Goal: Task Accomplishment & Management: Use online tool/utility

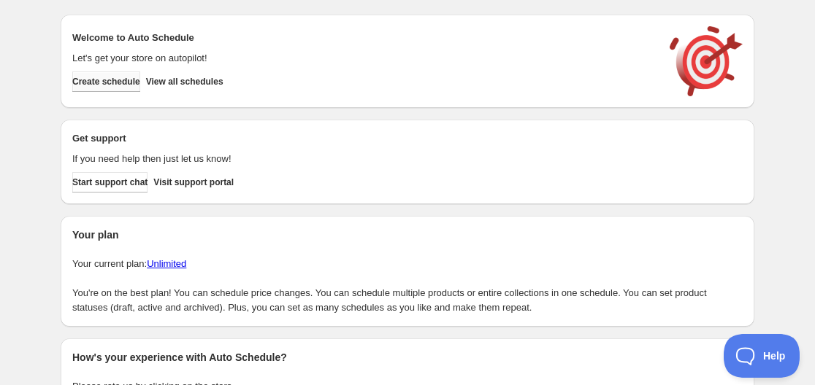
drag, startPoint x: 94, startPoint y: 85, endPoint x: 104, endPoint y: 101, distance: 18.0
click at [96, 85] on span "Create schedule" at bounding box center [106, 82] width 68 height 12
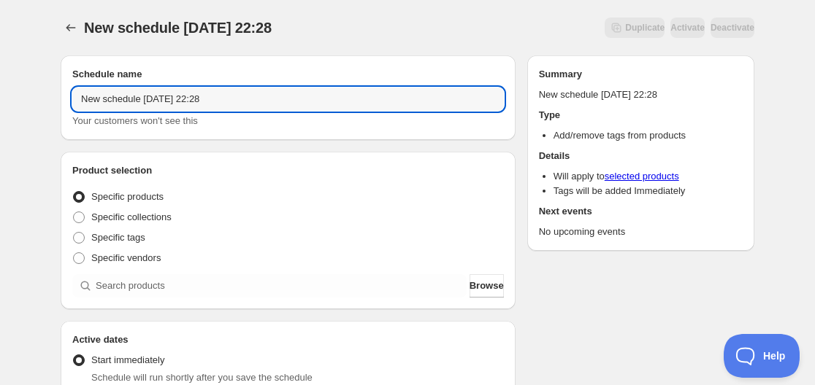
drag, startPoint x: 141, startPoint y: 99, endPoint x: -24, endPoint y: 93, distance: 165.1
click at [0, 93] on html "New schedule [DATE] 22:28. This page is ready New schedule [DATE] 22:28 Duplica…" at bounding box center [407, 192] width 815 height 385
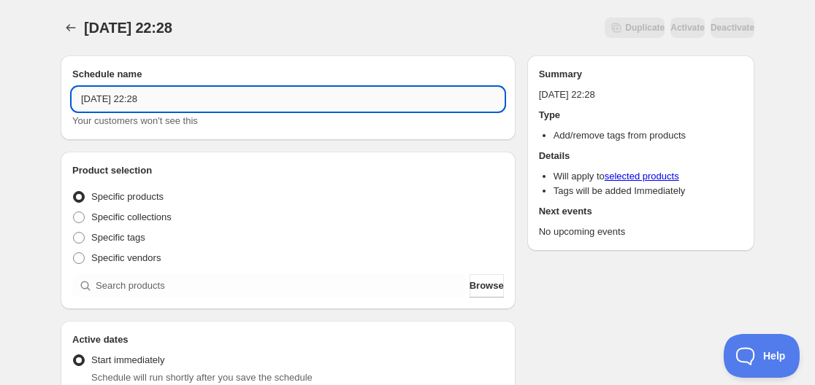
click at [129, 102] on input "[DATE] 22:28" at bounding box center [287, 99] width 431 height 23
drag, startPoint x: 158, startPoint y: 94, endPoint x: 329, endPoint y: 120, distance: 172.0
click at [292, 107] on input "Wed Aug 27 2025 22:28" at bounding box center [287, 99] width 431 height 23
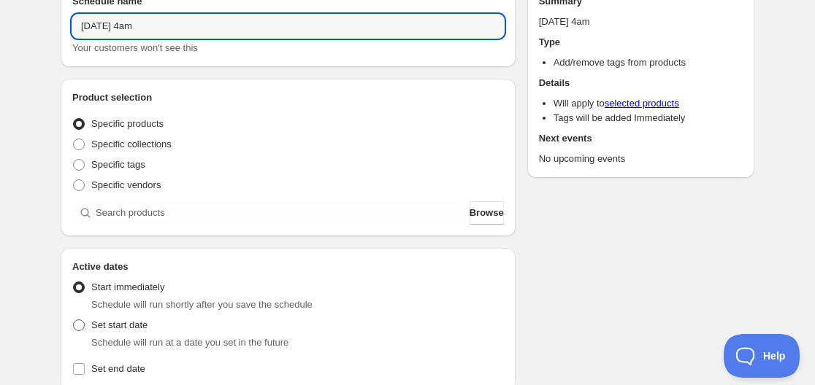
scroll to position [219, 0]
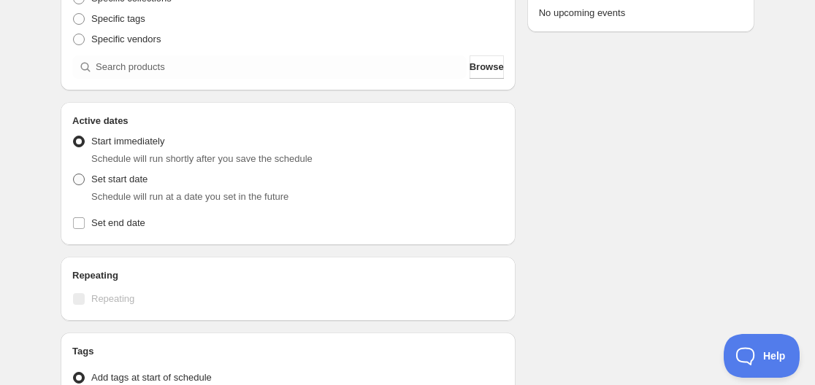
type input "Wed Aug 27 2025 4am"
click at [108, 175] on span "Set start date" at bounding box center [119, 179] width 56 height 11
click at [74, 174] on input "Set start date" at bounding box center [73, 174] width 1 height 1
radio input "true"
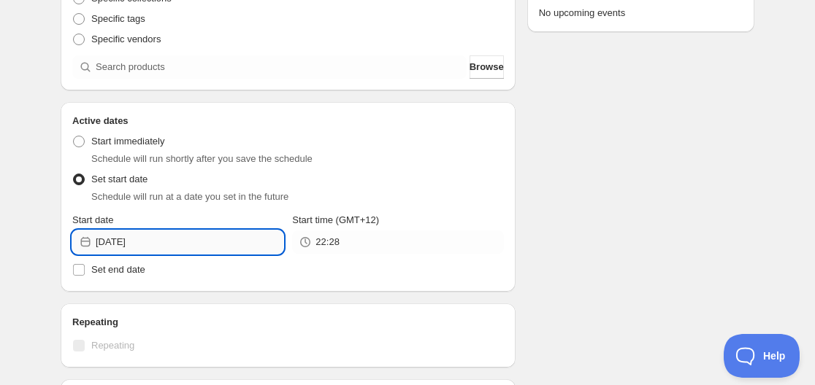
click at [202, 243] on input "2025-08-26" at bounding box center [190, 242] width 188 height 23
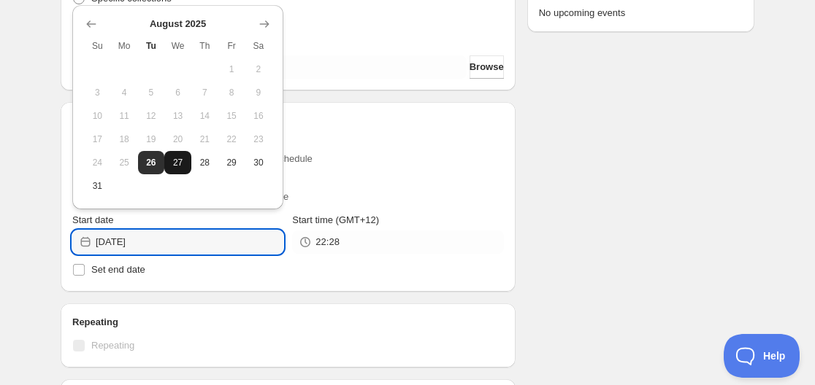
click at [173, 166] on span "27" at bounding box center [177, 163] width 15 height 12
type input "2025-08-27"
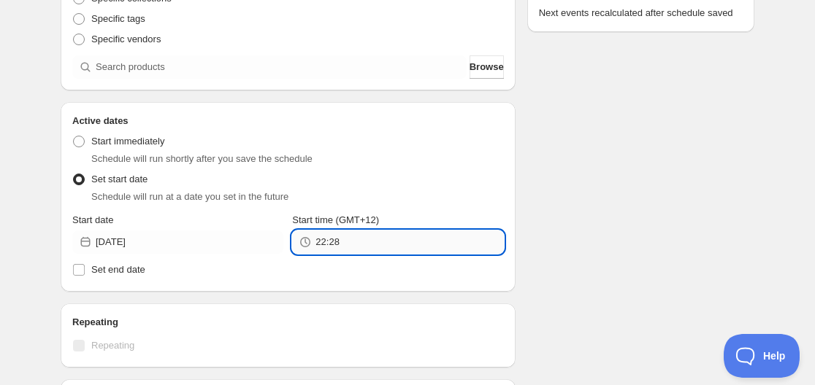
click at [364, 247] on input "22:28" at bounding box center [409, 242] width 188 height 23
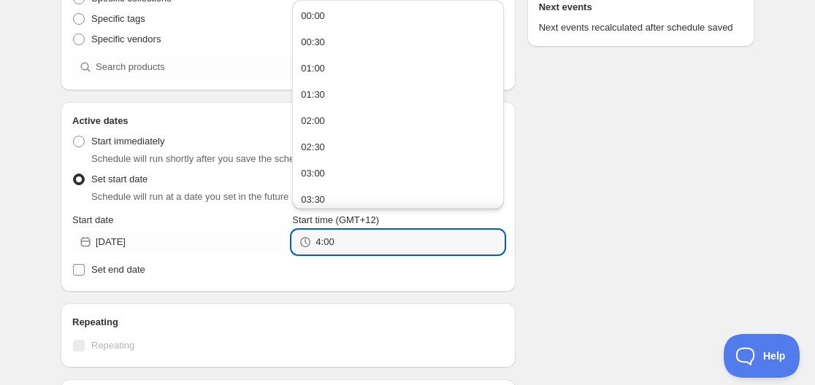
type input "04:00"
click at [117, 280] on div "Active dates Active Date Type Start immediately Schedule will run shortly after…" at bounding box center [288, 197] width 455 height 190
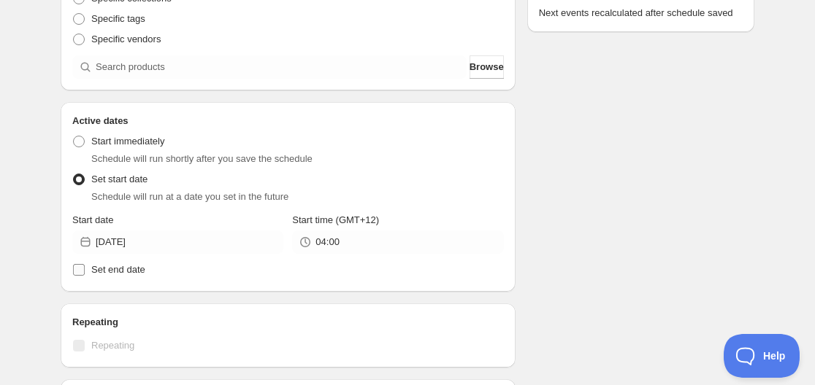
click at [137, 277] on label "Set end date" at bounding box center [287, 270] width 431 height 20
click at [85, 276] on input "Set end date" at bounding box center [79, 270] width 12 height 12
checkbox input "true"
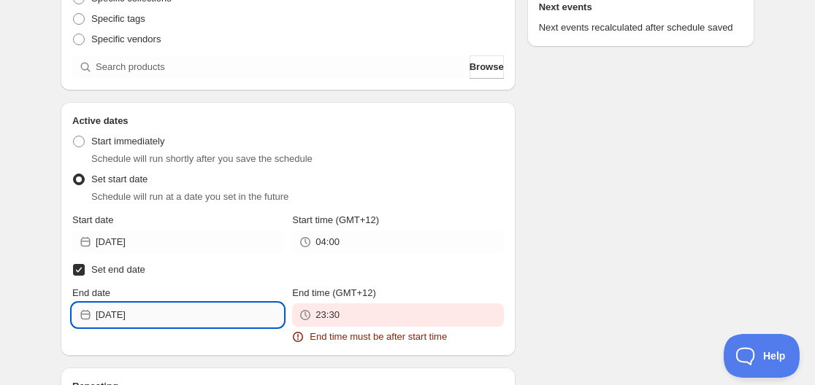
click at [158, 307] on input "2025-08-26" at bounding box center [190, 315] width 188 height 23
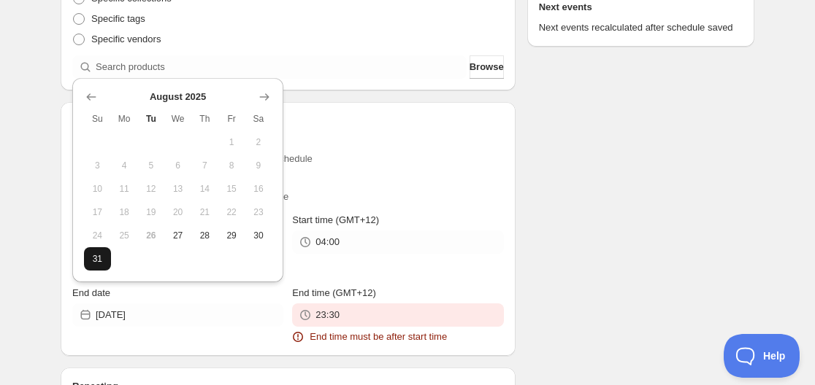
drag, startPoint x: 112, startPoint y: 254, endPoint x: 107, endPoint y: 260, distance: 7.8
click at [111, 255] on td at bounding box center [124, 259] width 27 height 23
click at [107, 260] on button "31" at bounding box center [97, 259] width 27 height 23
type input "2025-08-31"
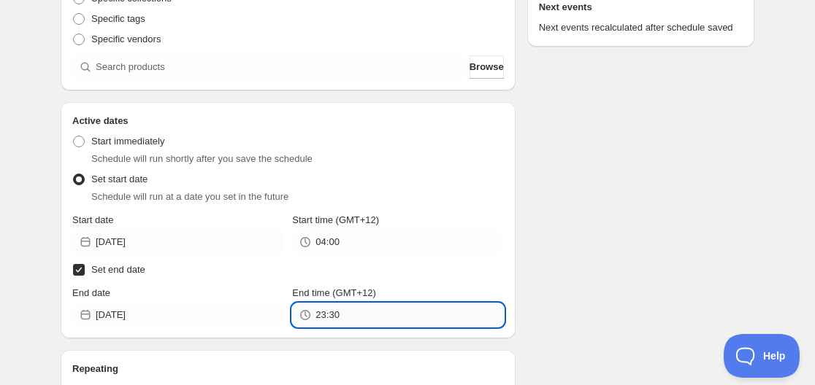
click at [351, 326] on input "23:30" at bounding box center [409, 315] width 188 height 23
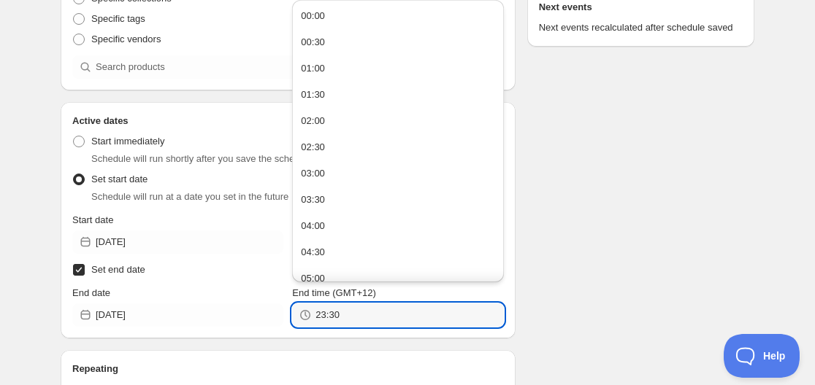
paste input "4:0"
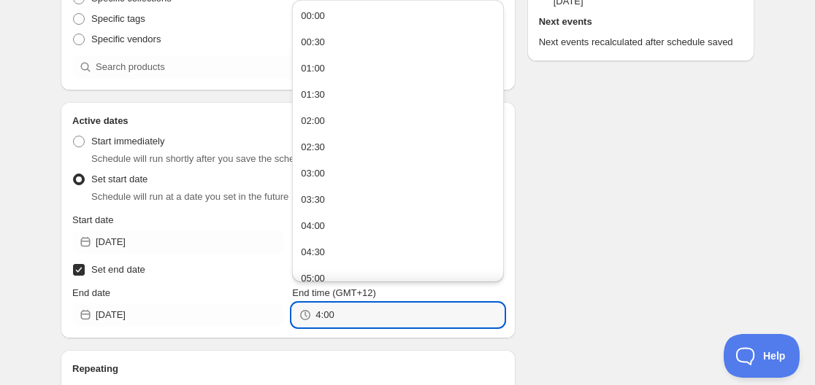
click at [529, 328] on div "Schedule name Wed Aug 27 2025 4am Your customers won't see this Product selecti…" at bounding box center [401, 277] width 705 height 905
type input "04:00"
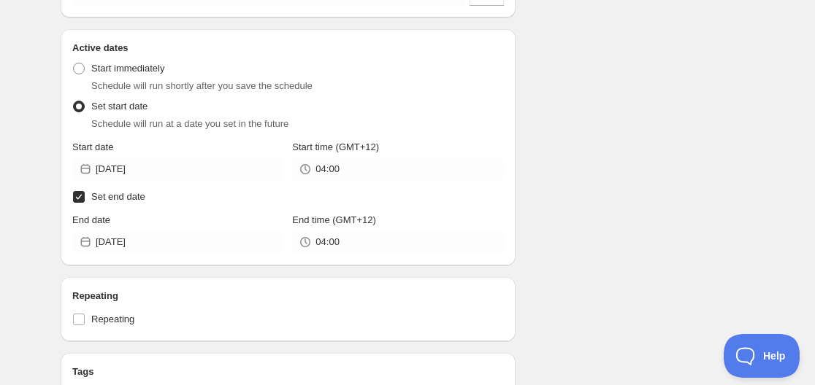
scroll to position [438, 0]
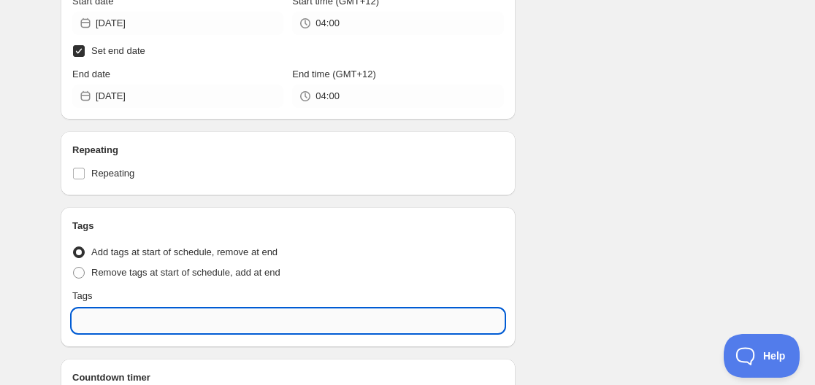
click at [139, 317] on input "text" at bounding box center [287, 321] width 431 height 23
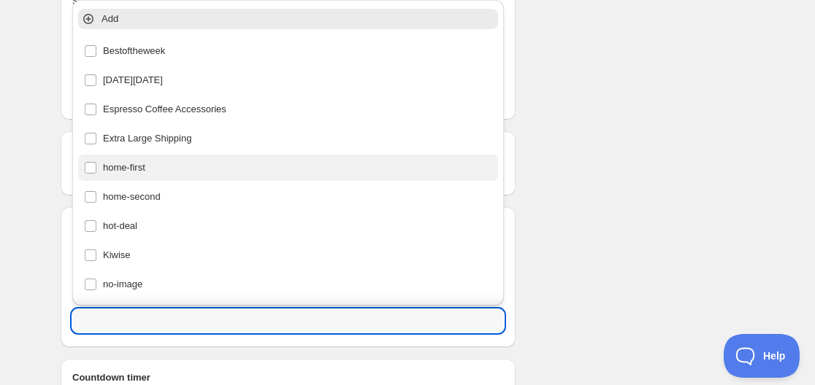
click at [141, 177] on div "home-first" at bounding box center [288, 168] width 408 height 20
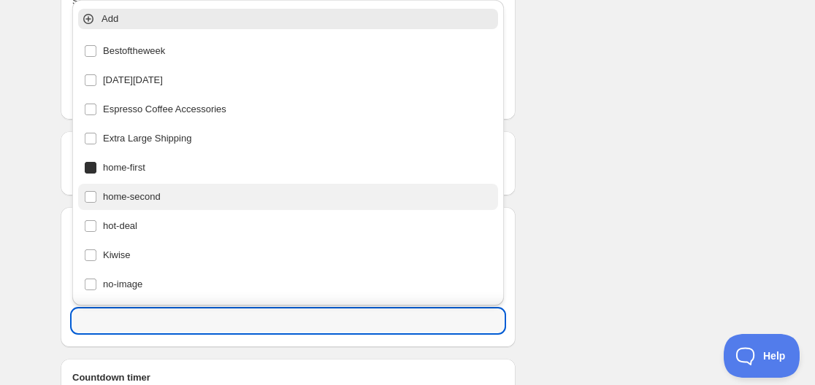
type input "home-first"
checkbox input "true"
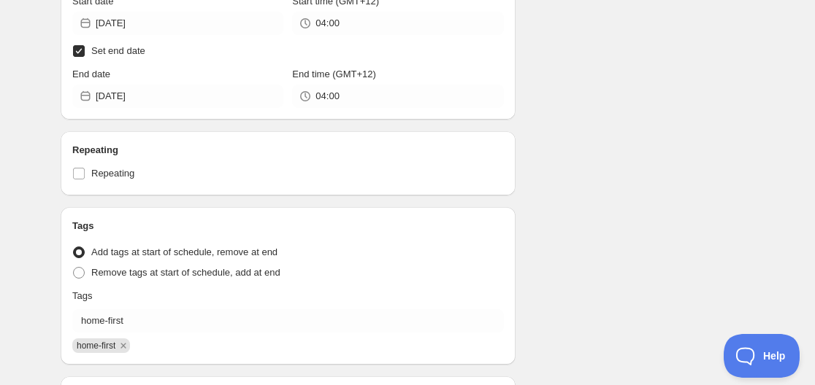
click at [687, 180] on div "Schedule name Wed Aug 27 2025 4am Your customers won't see this Product selecti…" at bounding box center [401, 67] width 705 height 923
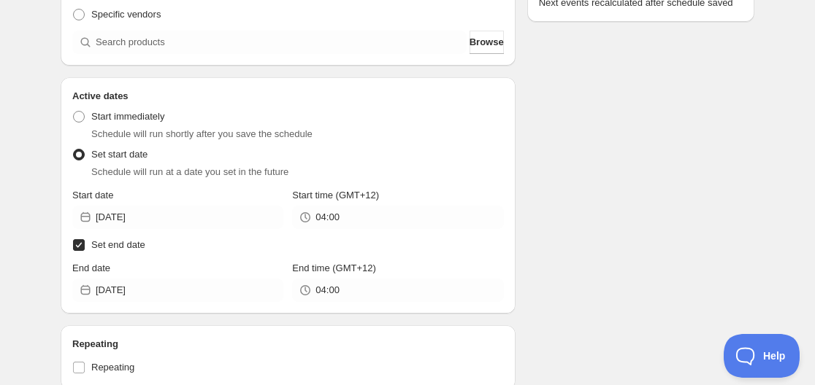
scroll to position [98, 0]
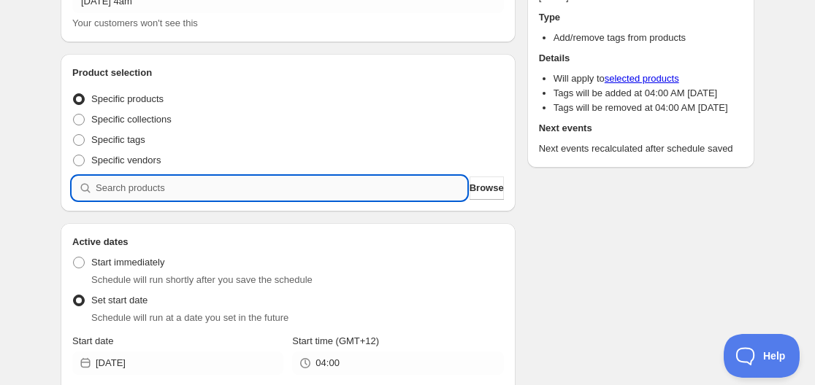
drag, startPoint x: 161, startPoint y: 182, endPoint x: 151, endPoint y: 183, distance: 10.2
click at [161, 183] on input "search" at bounding box center [281, 188] width 371 height 23
paste input "730142-BLU"
type input "730142-BLU"
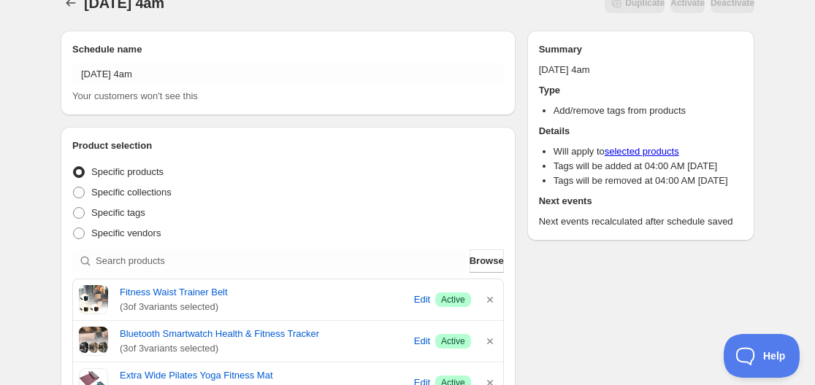
scroll to position [0, 0]
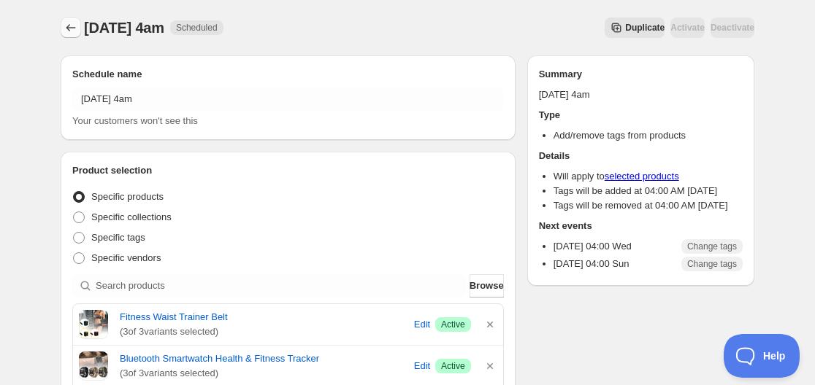
click at [69, 28] on icon "Schedules" at bounding box center [71, 27] width 15 height 15
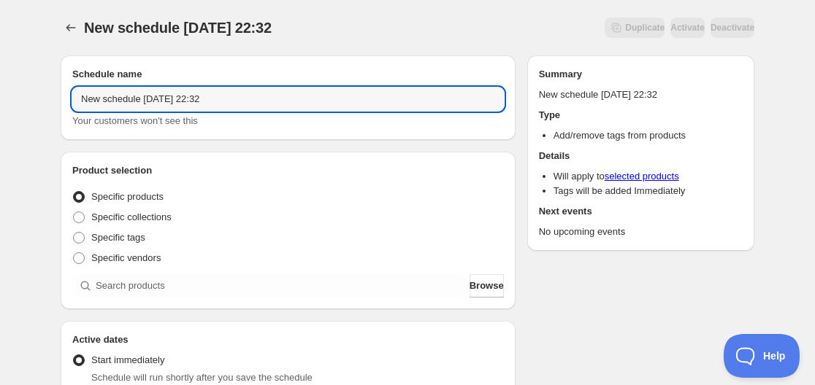
drag, startPoint x: 139, startPoint y: 100, endPoint x: -34, endPoint y: 101, distance: 173.0
click at [0, 101] on html "New schedule Aug 26 2025 22:32. This page is ready New schedule Aug 26 2025 22:…" at bounding box center [407, 192] width 815 height 385
drag, startPoint x: 132, startPoint y: 99, endPoint x: 141, endPoint y: 112, distance: 16.4
click at [133, 100] on input "Wed Aug 26 2025 22:32" at bounding box center [287, 99] width 431 height 23
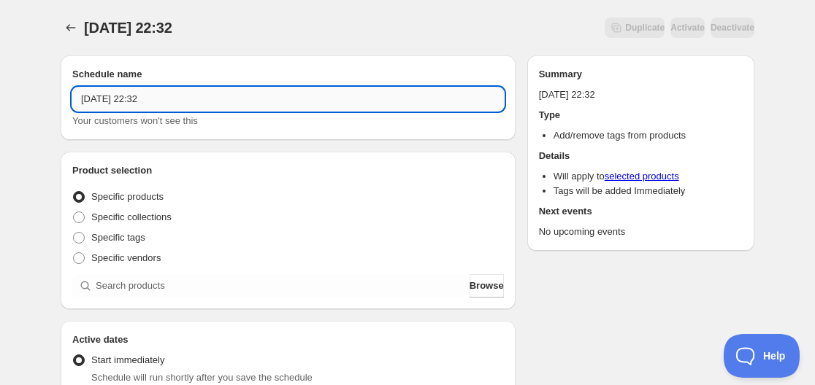
drag, startPoint x: 158, startPoint y: 97, endPoint x: 283, endPoint y: 95, distance: 124.9
click at [283, 95] on input "Wed Aug 27 2025 22:32" at bounding box center [287, 99] width 431 height 23
type input "Wed Aug 27 2025 11am"
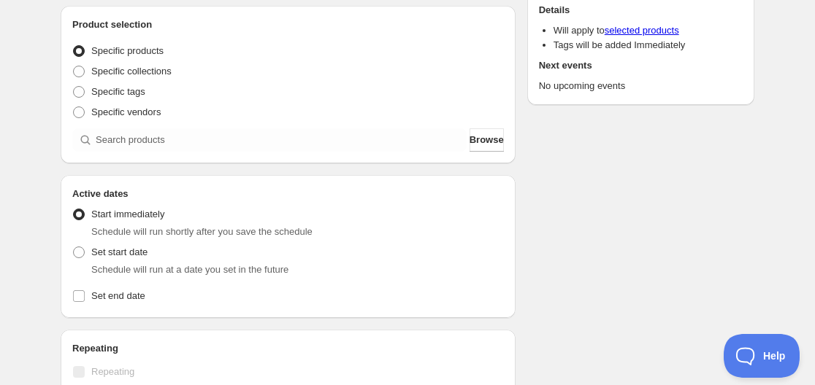
scroll to position [219, 0]
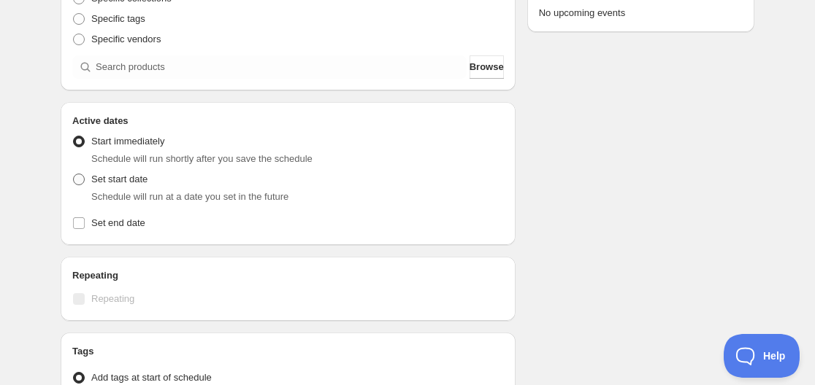
click at [98, 185] on span "Set start date" at bounding box center [119, 179] width 56 height 11
click at [74, 174] on input "Set start date" at bounding box center [73, 174] width 1 height 1
radio input "true"
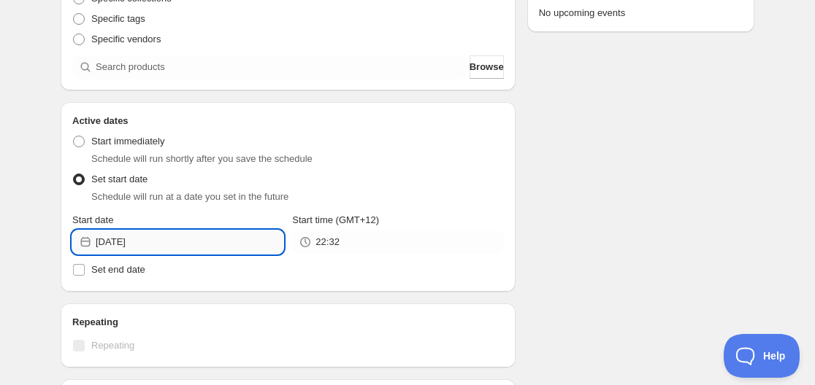
click at [162, 241] on input "2025-08-26" at bounding box center [190, 242] width 188 height 23
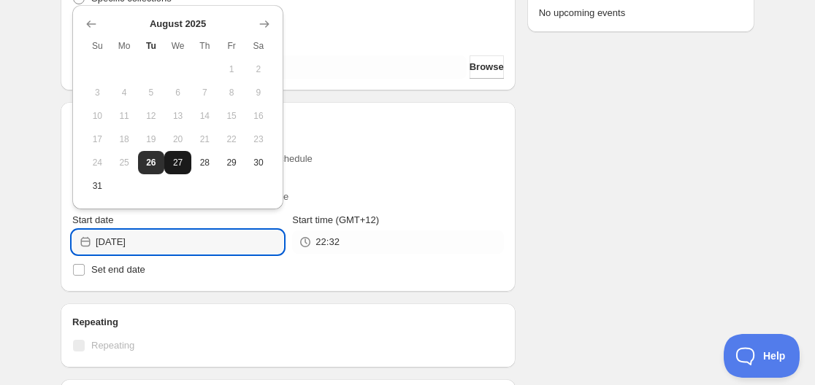
click at [174, 169] on button "27" at bounding box center [177, 162] width 27 height 23
type input "2025-08-27"
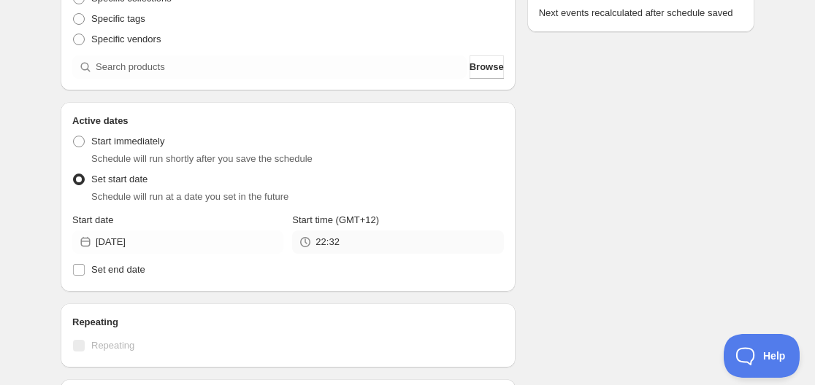
drag, startPoint x: 385, startPoint y: 258, endPoint x: 381, endPoint y: 251, distance: 7.9
click at [385, 257] on div "Active Date Type Start immediately Schedule will run shortly after you save the…" at bounding box center [287, 204] width 431 height 152
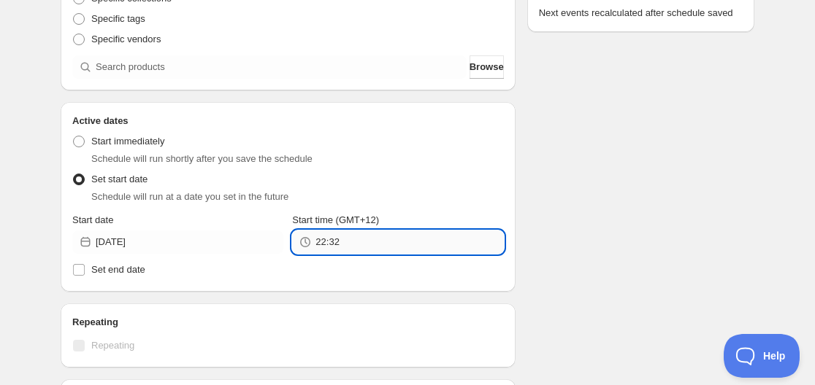
click at [380, 249] on input "22:32" at bounding box center [409, 242] width 188 height 23
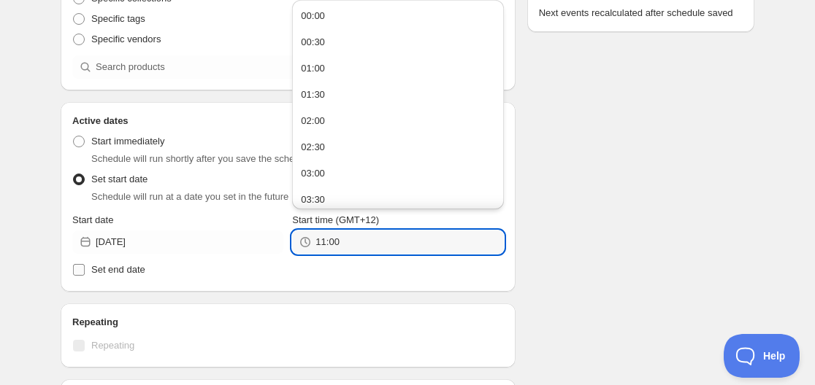
type input "11:00"
click at [124, 267] on span "Set end date" at bounding box center [118, 269] width 54 height 11
click at [85, 267] on input "Set end date" at bounding box center [79, 270] width 12 height 12
checkbox input "true"
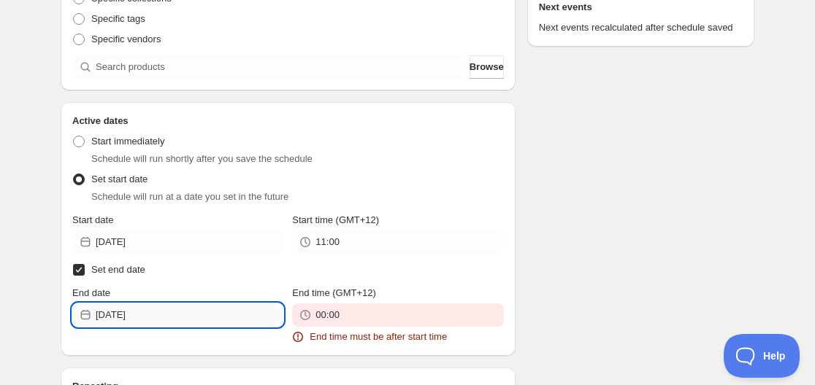
click at [144, 312] on input "2025-08-27" at bounding box center [190, 315] width 188 height 23
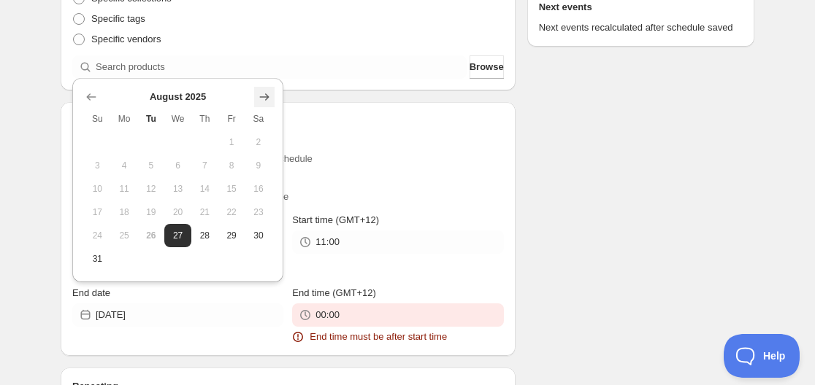
click at [267, 97] on icon "Show next month, September 2025" at bounding box center [264, 96] width 9 height 7
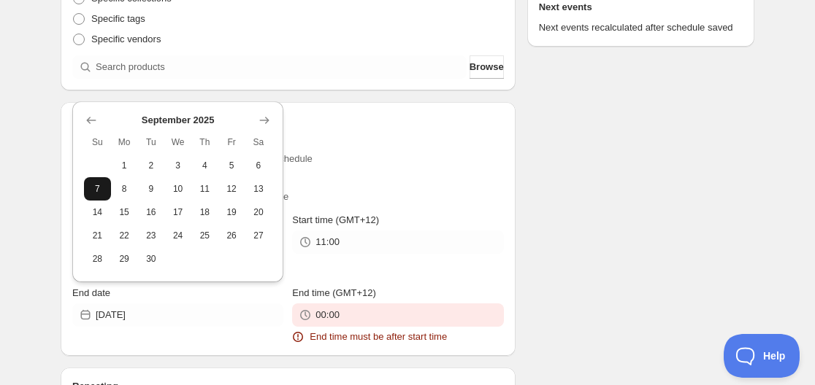
click at [96, 188] on span "7" at bounding box center [97, 189] width 15 height 12
type input "2025-09-07"
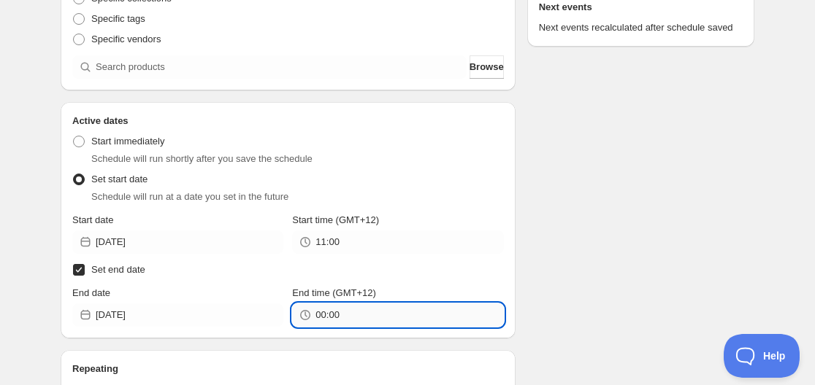
click at [349, 312] on input "00:00" at bounding box center [409, 315] width 188 height 23
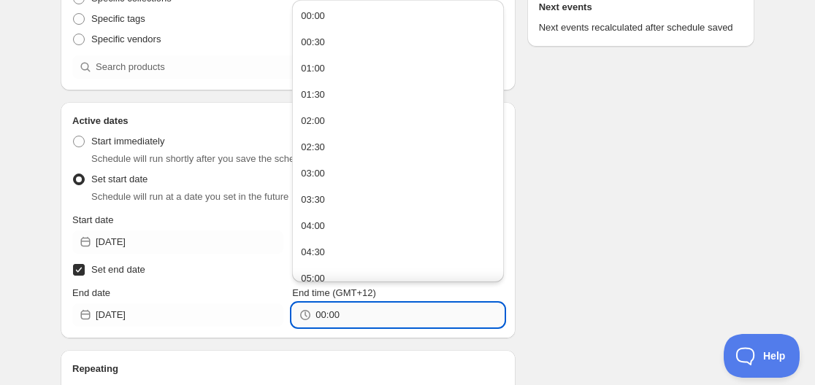
paste input "11"
type input "11:00"
click at [626, 266] on div "Schedule name Wed Aug 27 2025 11am Your customers won't see this Product select…" at bounding box center [401, 277] width 705 height 905
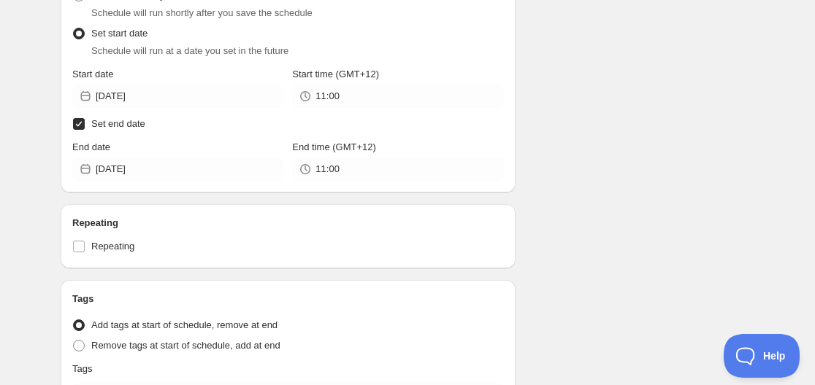
scroll to position [584, 0]
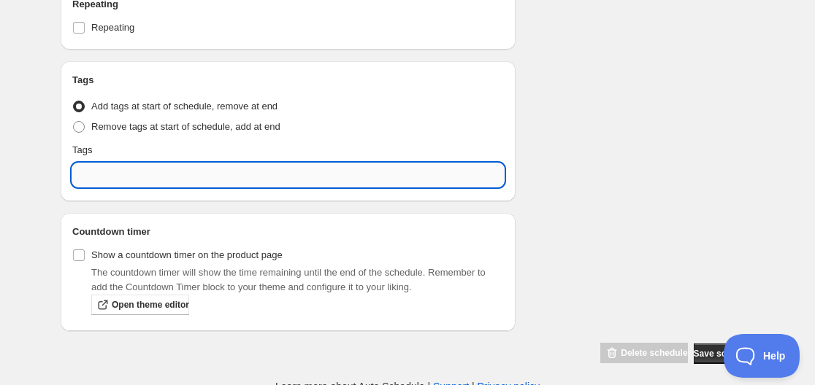
click at [133, 172] on input "text" at bounding box center [287, 175] width 431 height 23
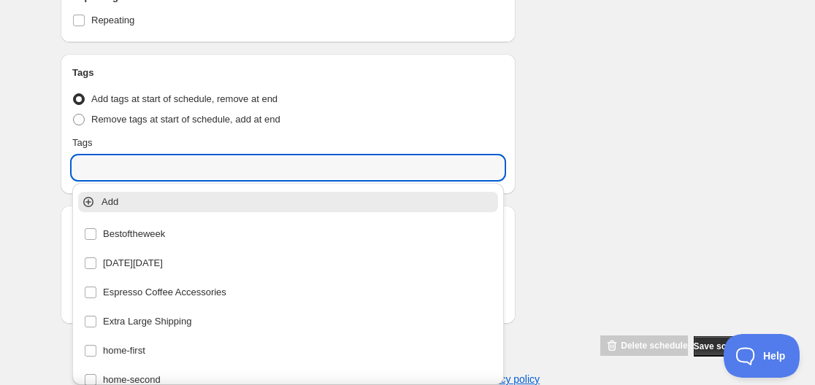
scroll to position [131, 0]
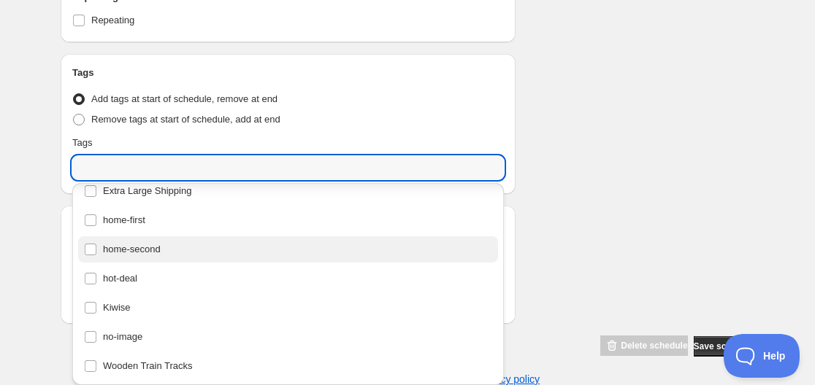
click at [168, 255] on div "home-second" at bounding box center [288, 249] width 408 height 20
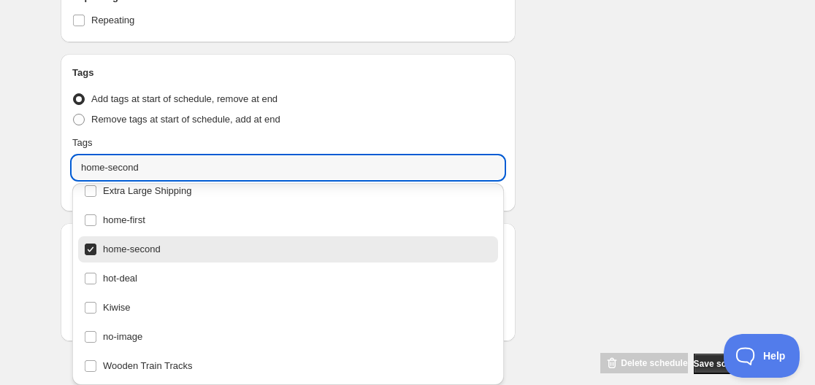
type input "home-second"
checkbox input "true"
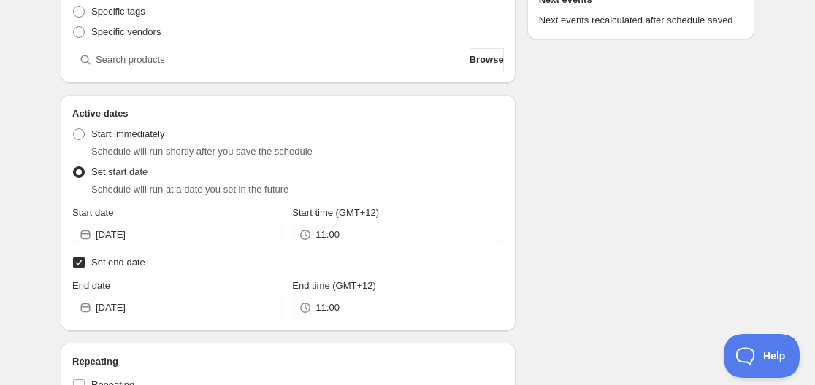
scroll to position [7, 0]
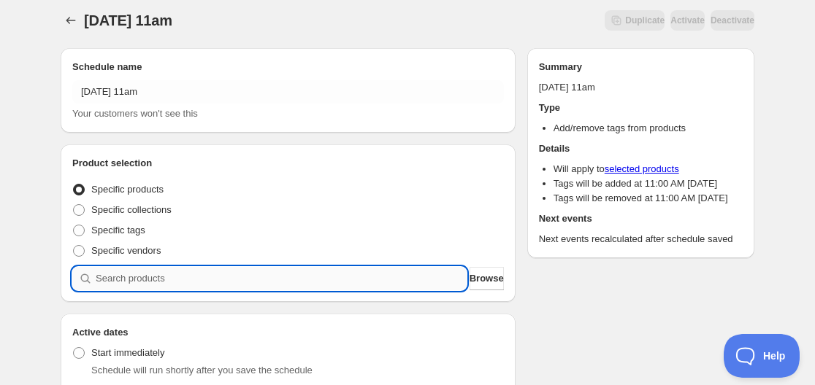
click at [149, 283] on input "search" at bounding box center [281, 278] width 371 height 23
paste input "search"
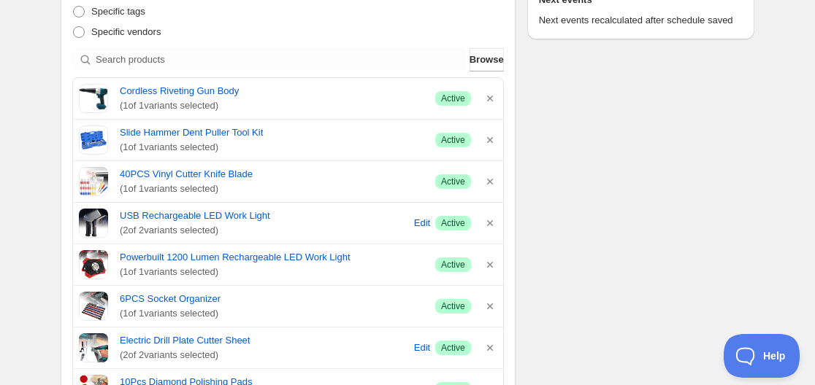
scroll to position [591, 0]
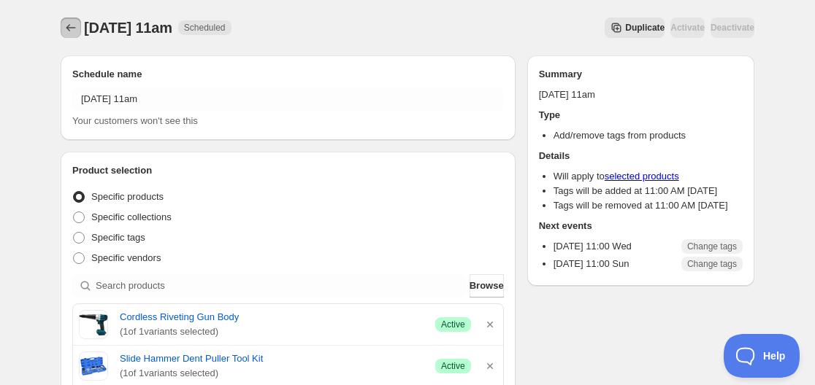
click at [74, 23] on icon "Schedules" at bounding box center [71, 27] width 15 height 15
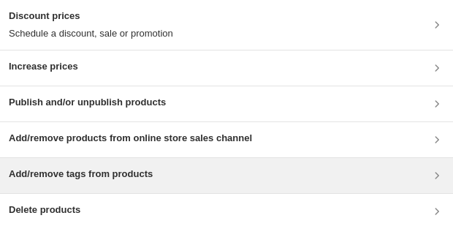
click at [58, 179] on h3 "Add/remove tags from products" at bounding box center [81, 173] width 144 height 15
click at [120, 167] on h3 "Add/remove tags from products" at bounding box center [81, 173] width 144 height 15
